Goal: Task Accomplishment & Management: Use online tool/utility

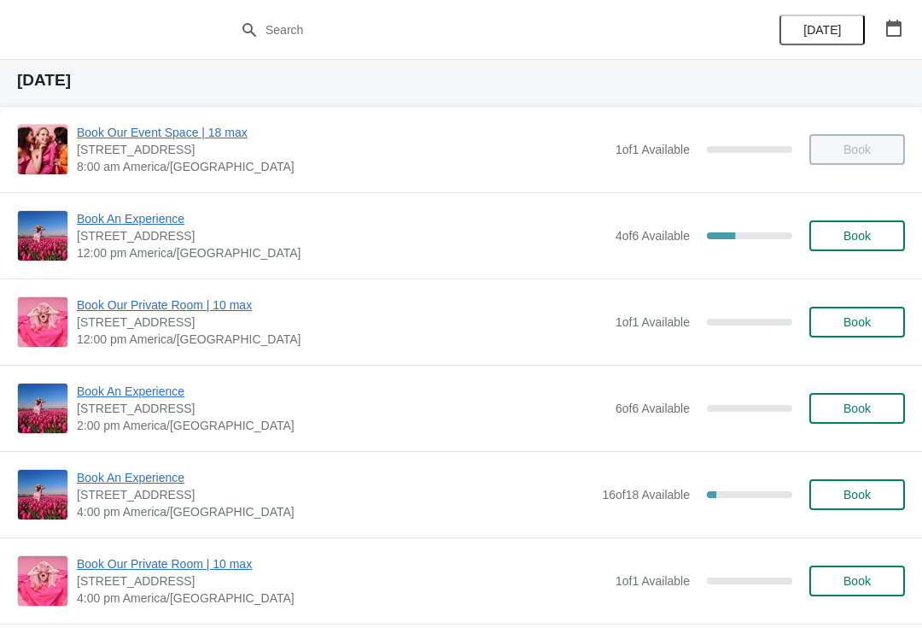
scroll to position [50, 0]
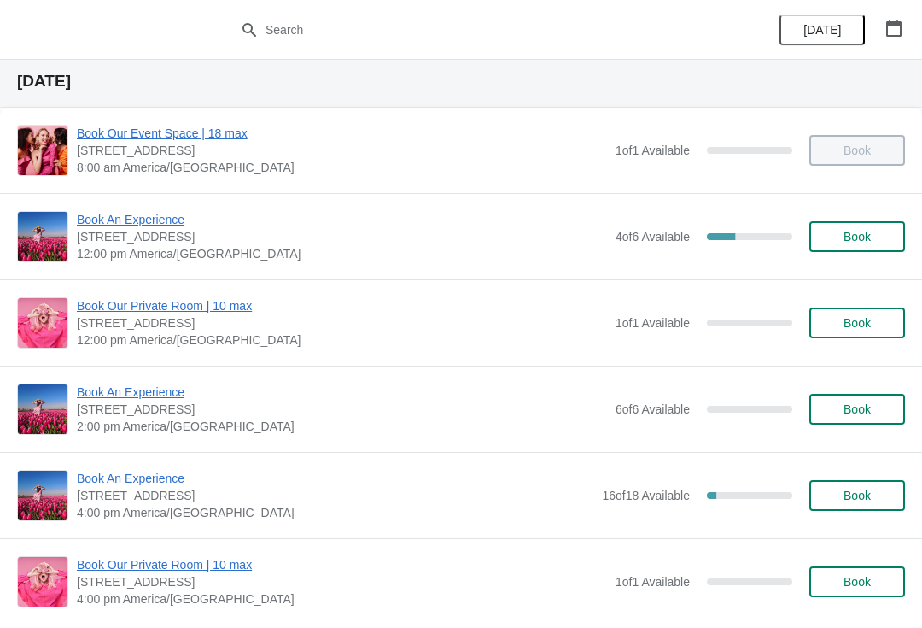
click at [126, 225] on span "Book An Experience" at bounding box center [342, 219] width 530 height 17
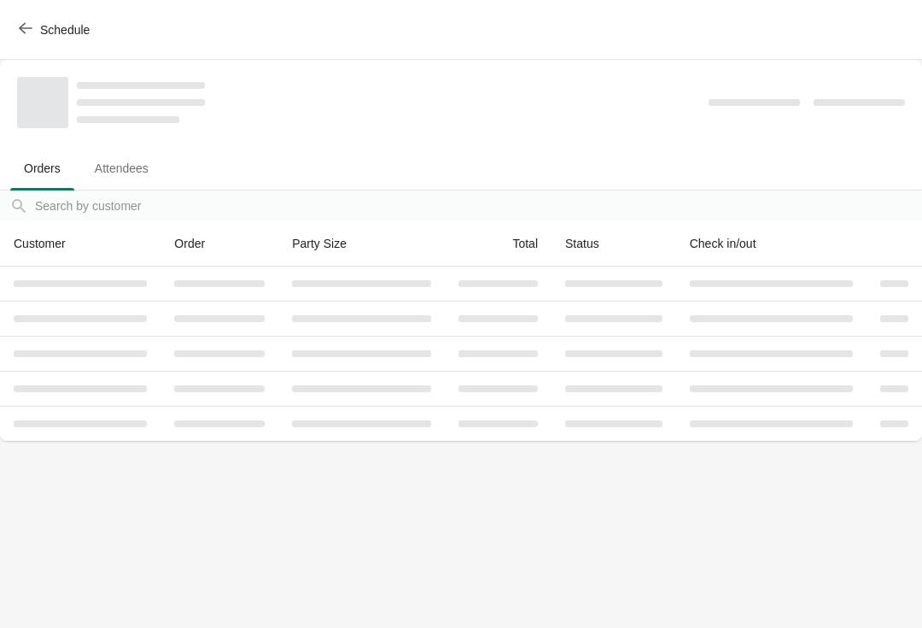
scroll to position [0, 0]
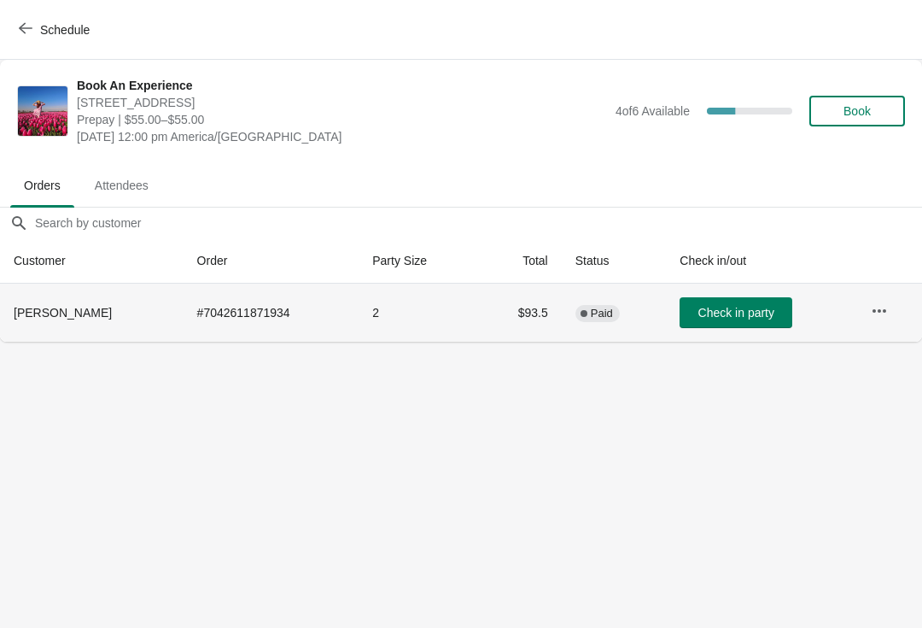
click at [911, 301] on td at bounding box center [889, 313] width 65 height 58
click at [901, 295] on td at bounding box center [889, 313] width 65 height 58
click at [889, 311] on button "button" at bounding box center [878, 310] width 31 height 31
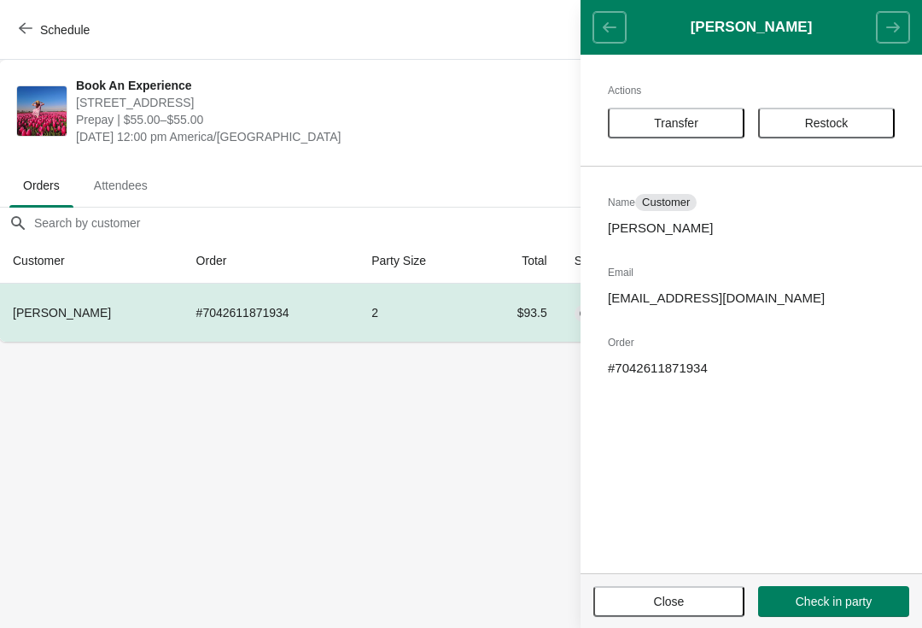
click at [694, 136] on button "Transfer" at bounding box center [676, 123] width 137 height 31
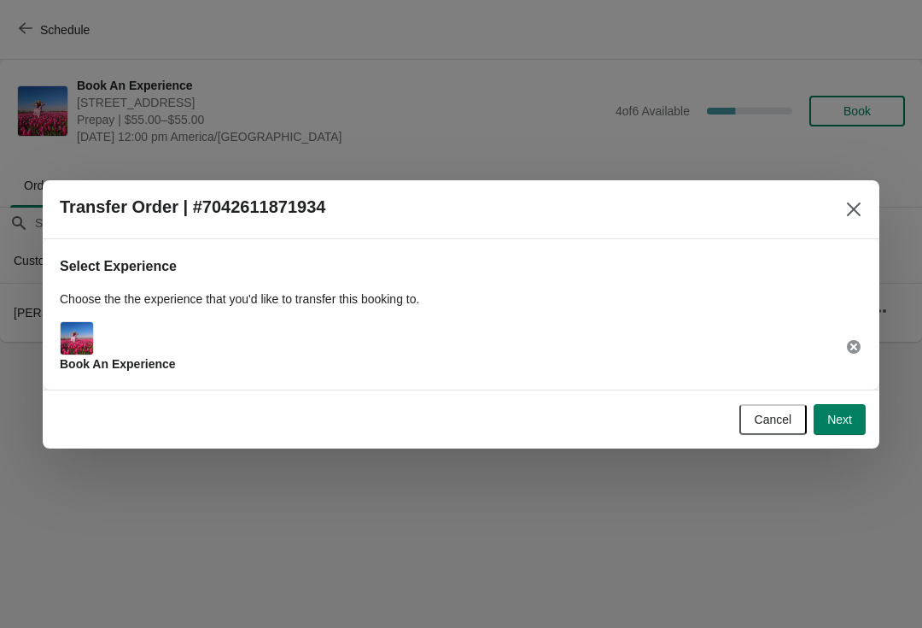
click at [837, 427] on button "Next" at bounding box center [840, 419] width 52 height 31
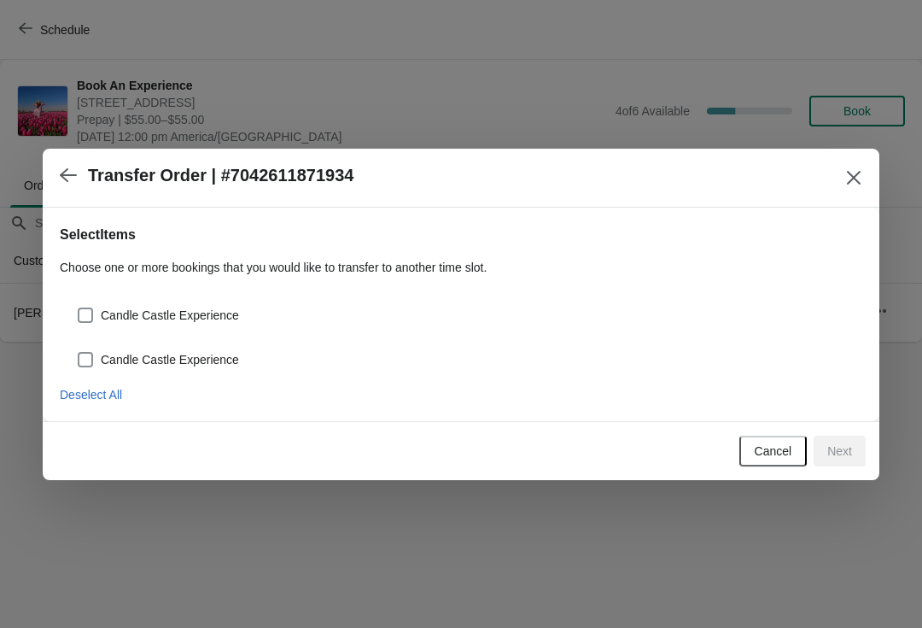
click at [50, 325] on div "Select Items Choose one or more bookings that you would like to transfer to ano…" at bounding box center [461, 315] width 837 height 214
click at [78, 320] on span at bounding box center [85, 314] width 15 height 15
click at [78, 308] on input "Candle Castle Experience" at bounding box center [78, 307] width 1 height 1
checkbox input "true"
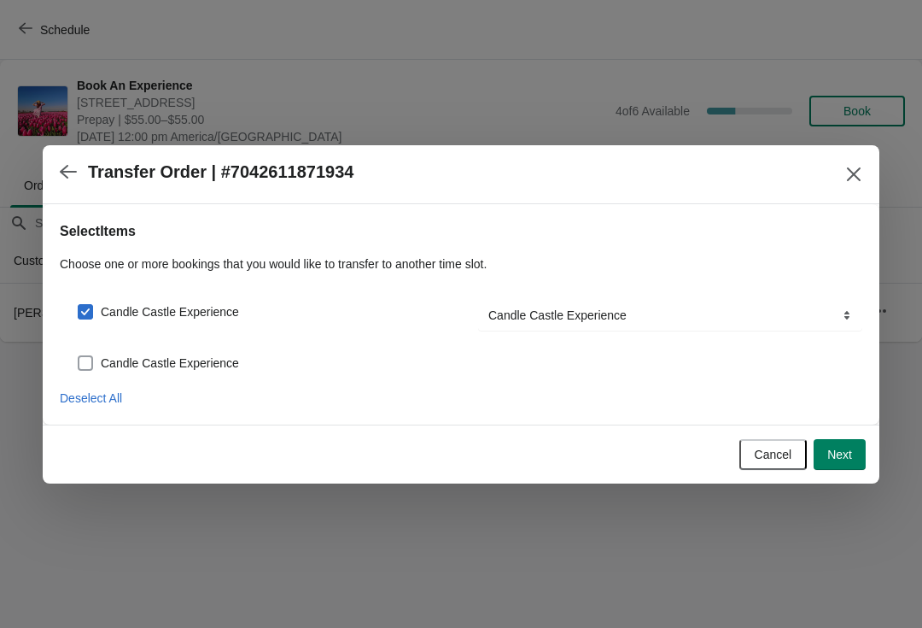
click at [78, 363] on span at bounding box center [85, 362] width 15 height 15
click at [78, 356] on input "Candle Castle Experience" at bounding box center [78, 355] width 1 height 1
checkbox input "true"
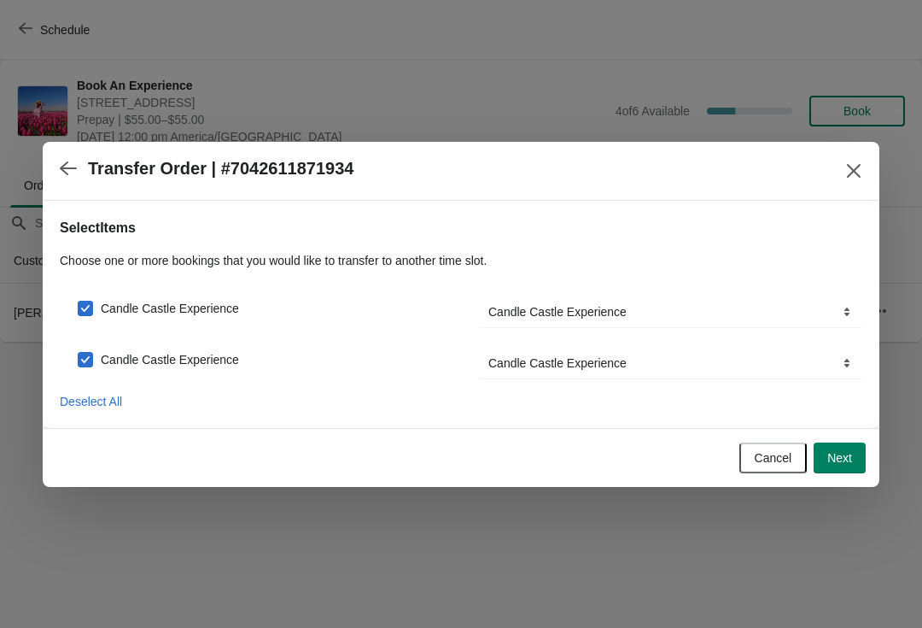
click at [845, 453] on span "Next" at bounding box center [840, 458] width 25 height 14
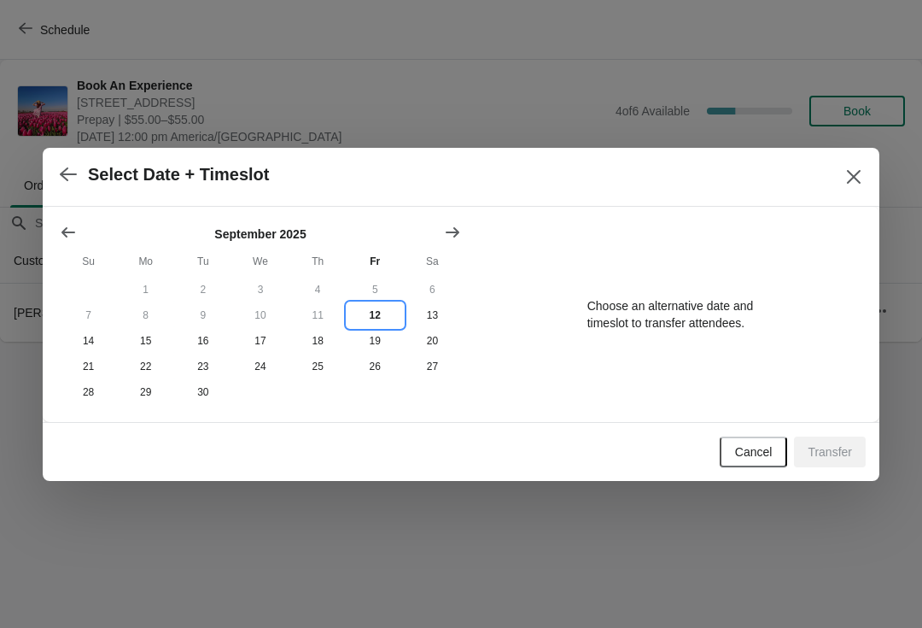
click at [355, 309] on button "12" at bounding box center [375, 315] width 57 height 26
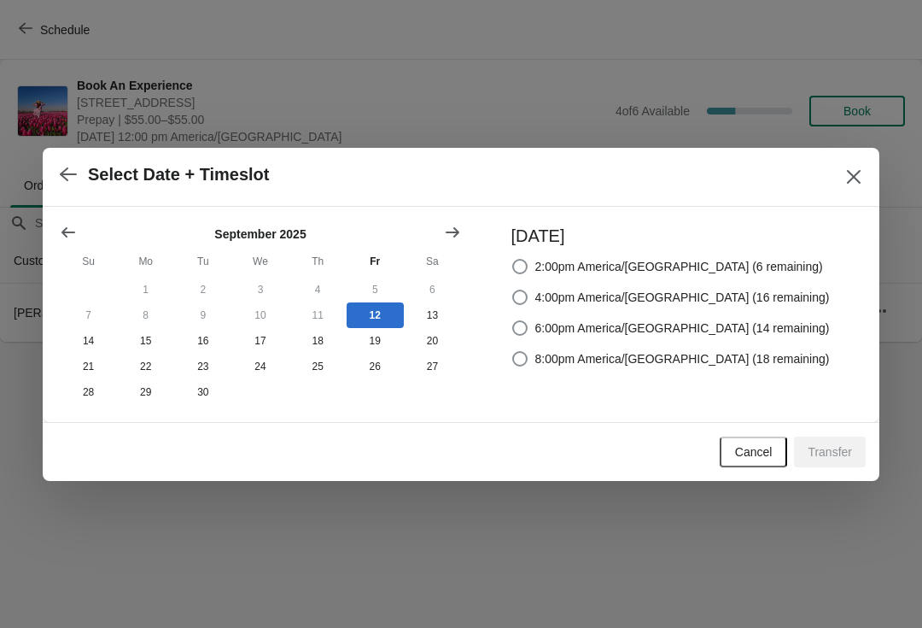
click at [529, 265] on span at bounding box center [520, 266] width 17 height 17
click at [513, 260] on input "2:00pm America/[GEOGRAPHIC_DATA] (6 remaining)" at bounding box center [512, 259] width 1 height 1
radio input "true"
click at [821, 467] on button "Transfer" at bounding box center [830, 451] width 72 height 31
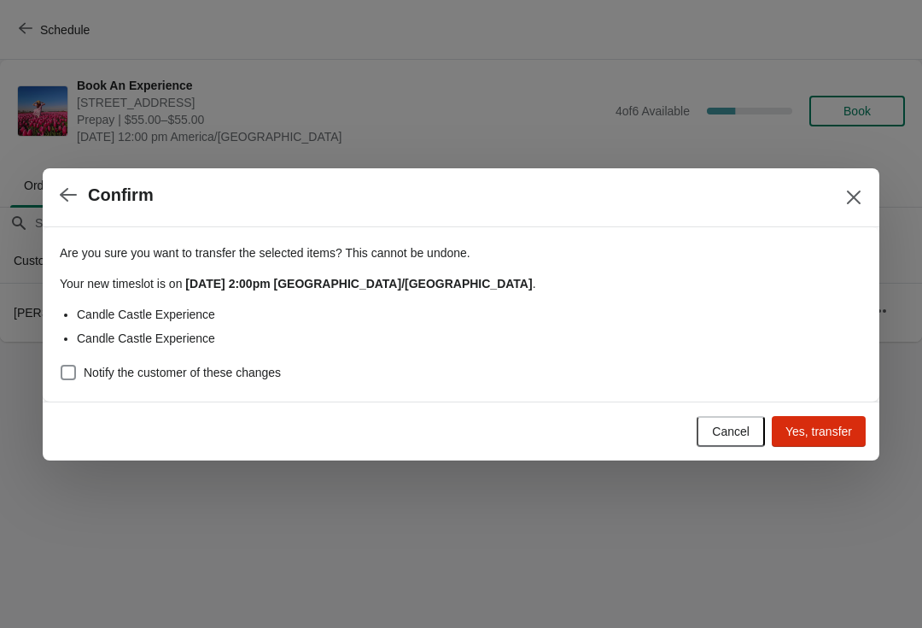
click at [56, 371] on div "Are you sure you want to transfer the selected items ? This cannot be undone. Y…" at bounding box center [461, 314] width 837 height 174
click at [73, 372] on span at bounding box center [68, 372] width 15 height 15
click at [61, 366] on input "Notify the customer of these changes" at bounding box center [61, 365] width 1 height 1
checkbox input "true"
click at [822, 434] on span "Yes, transfer" at bounding box center [819, 431] width 67 height 14
